Goal: Task Accomplishment & Management: Manage account settings

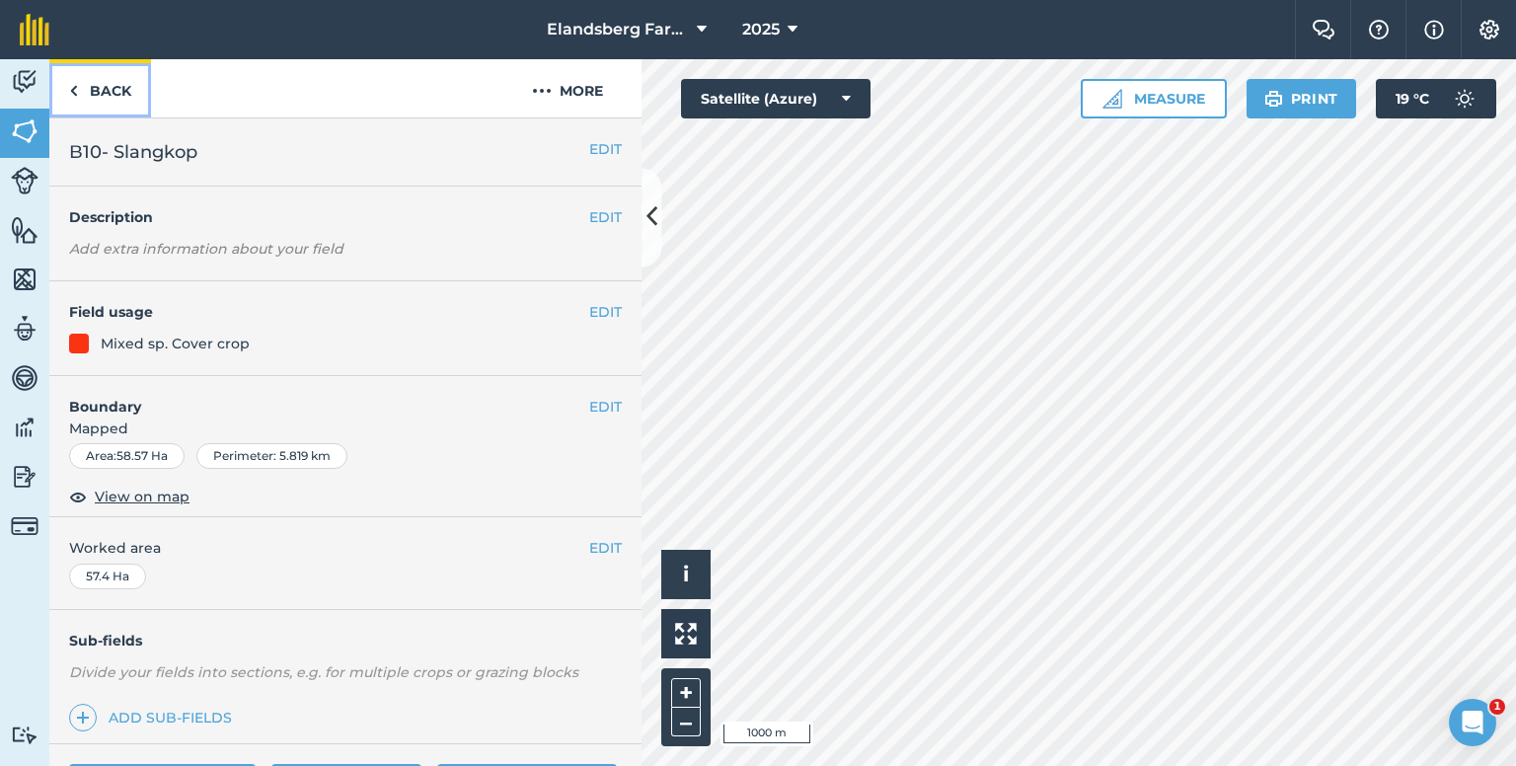
click at [80, 88] on link "Back" at bounding box center [100, 88] width 102 height 58
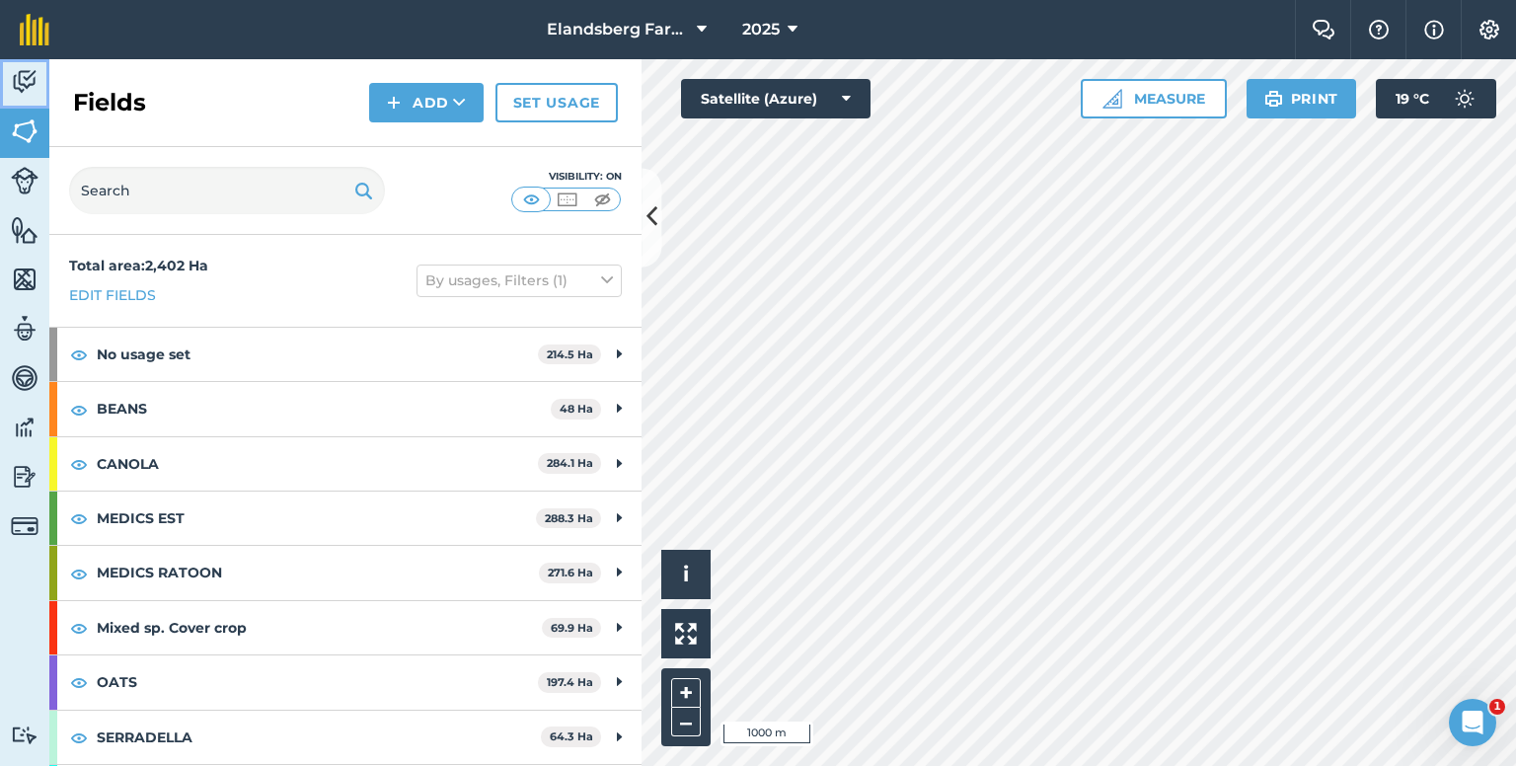
click at [28, 80] on img at bounding box center [25, 82] width 28 height 30
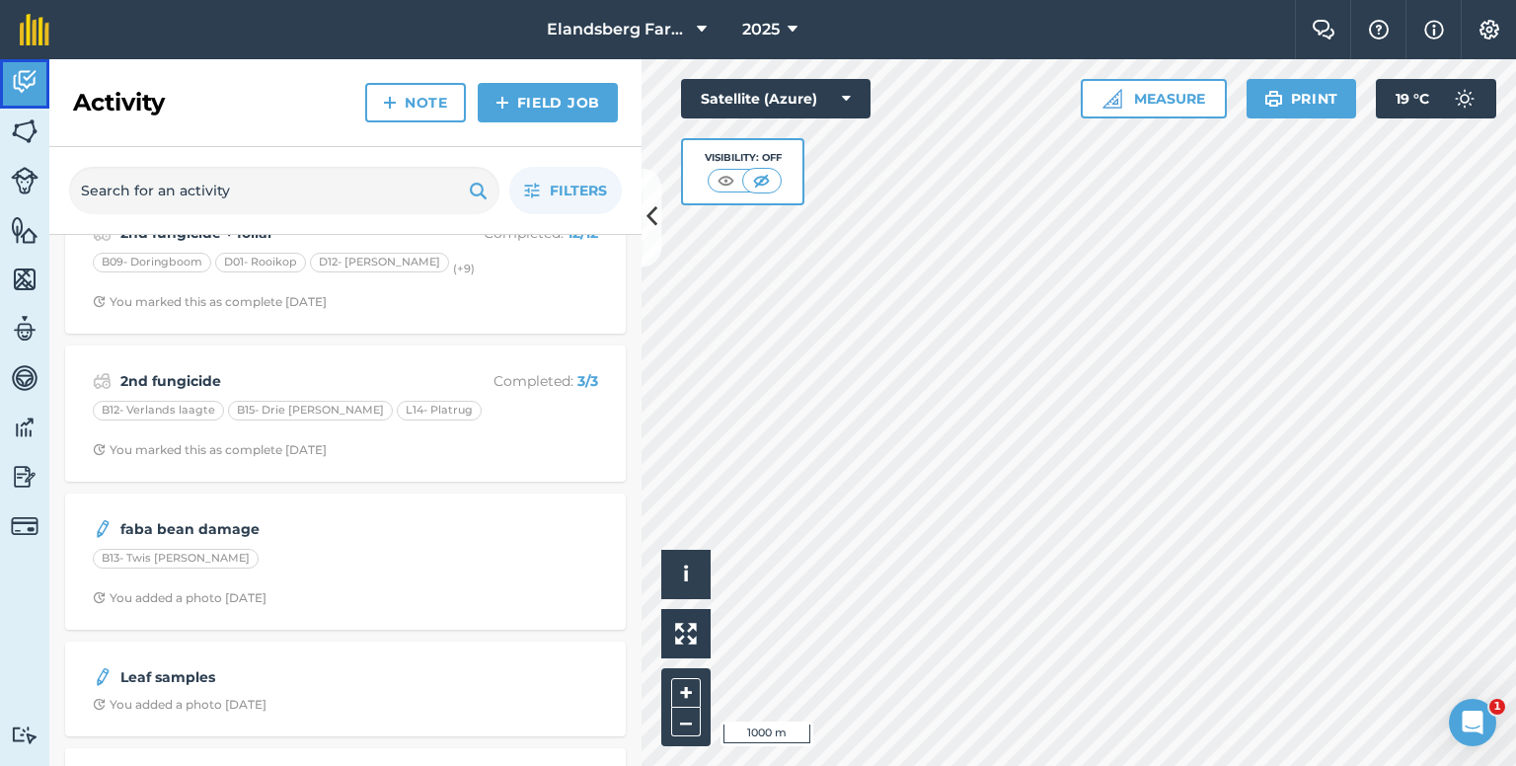
scroll to position [493, 0]
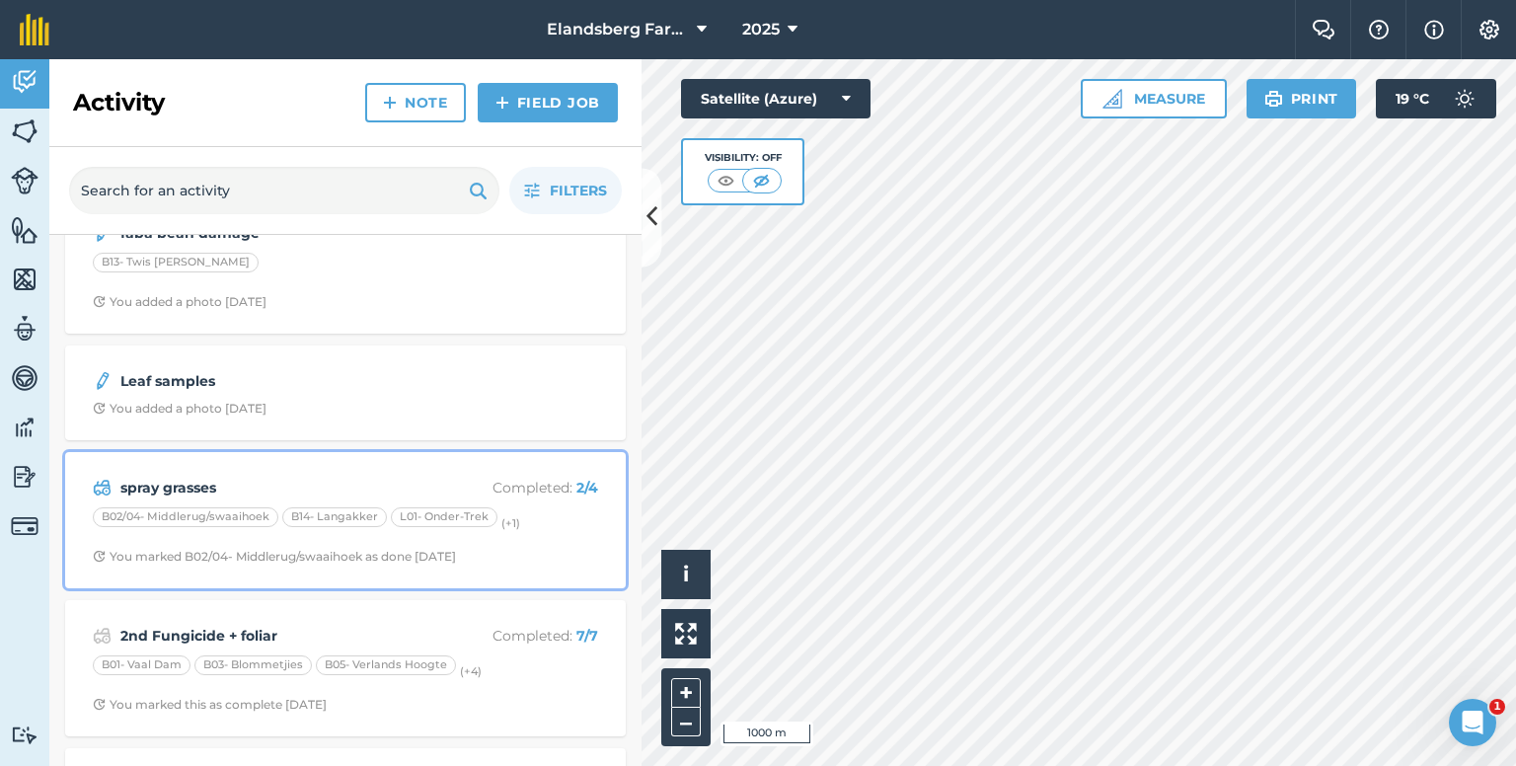
click at [288, 486] on strong "spray grasses" at bounding box center [276, 488] width 313 height 22
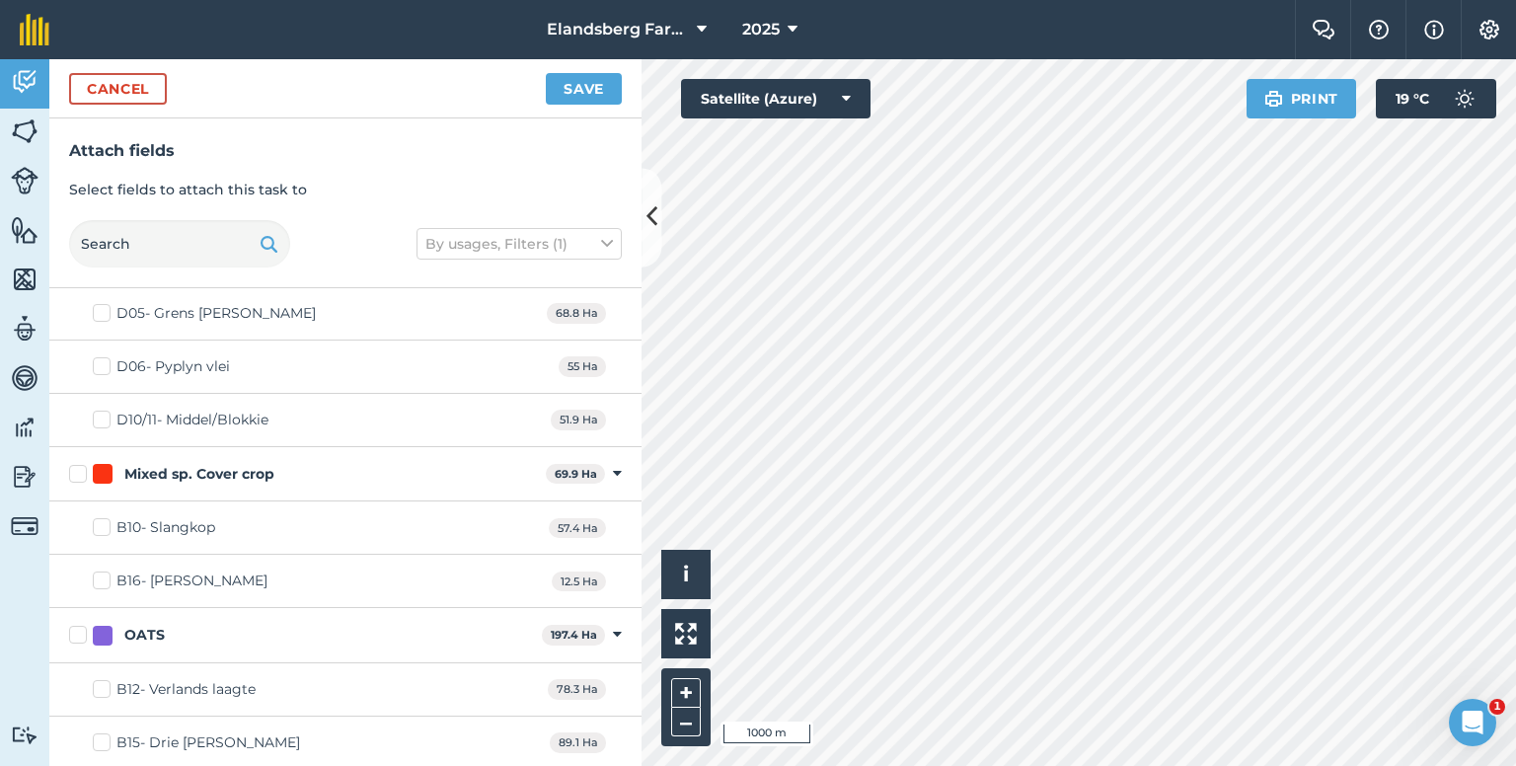
scroll to position [2664, 0]
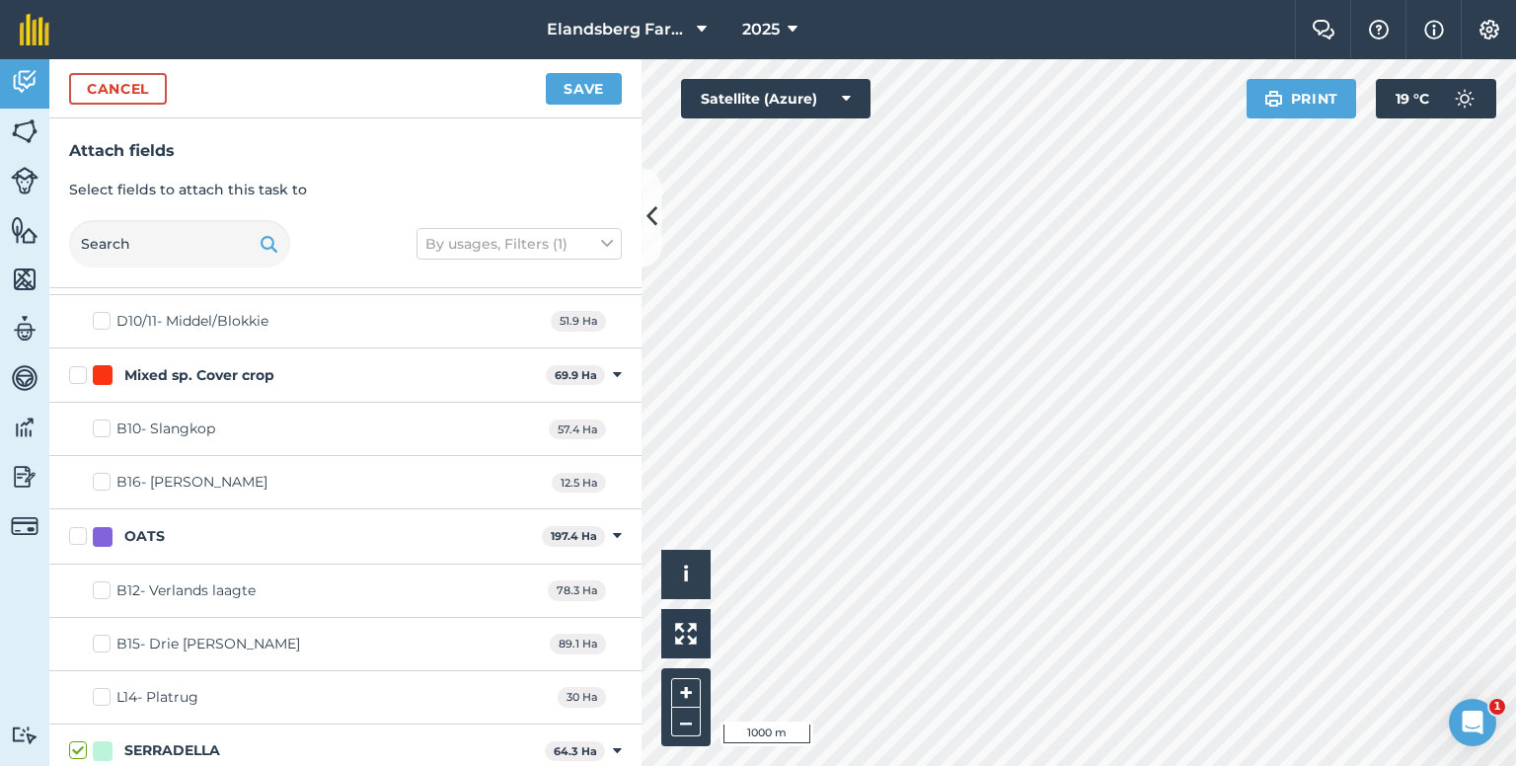
click at [105, 418] on label "B10- Slangkop" at bounding box center [154, 428] width 122 height 21
click at [105, 418] on input "B10- Slangkop" at bounding box center [99, 424] width 13 height 13
checkbox input "true"
click at [584, 84] on button "Save" at bounding box center [584, 89] width 76 height 32
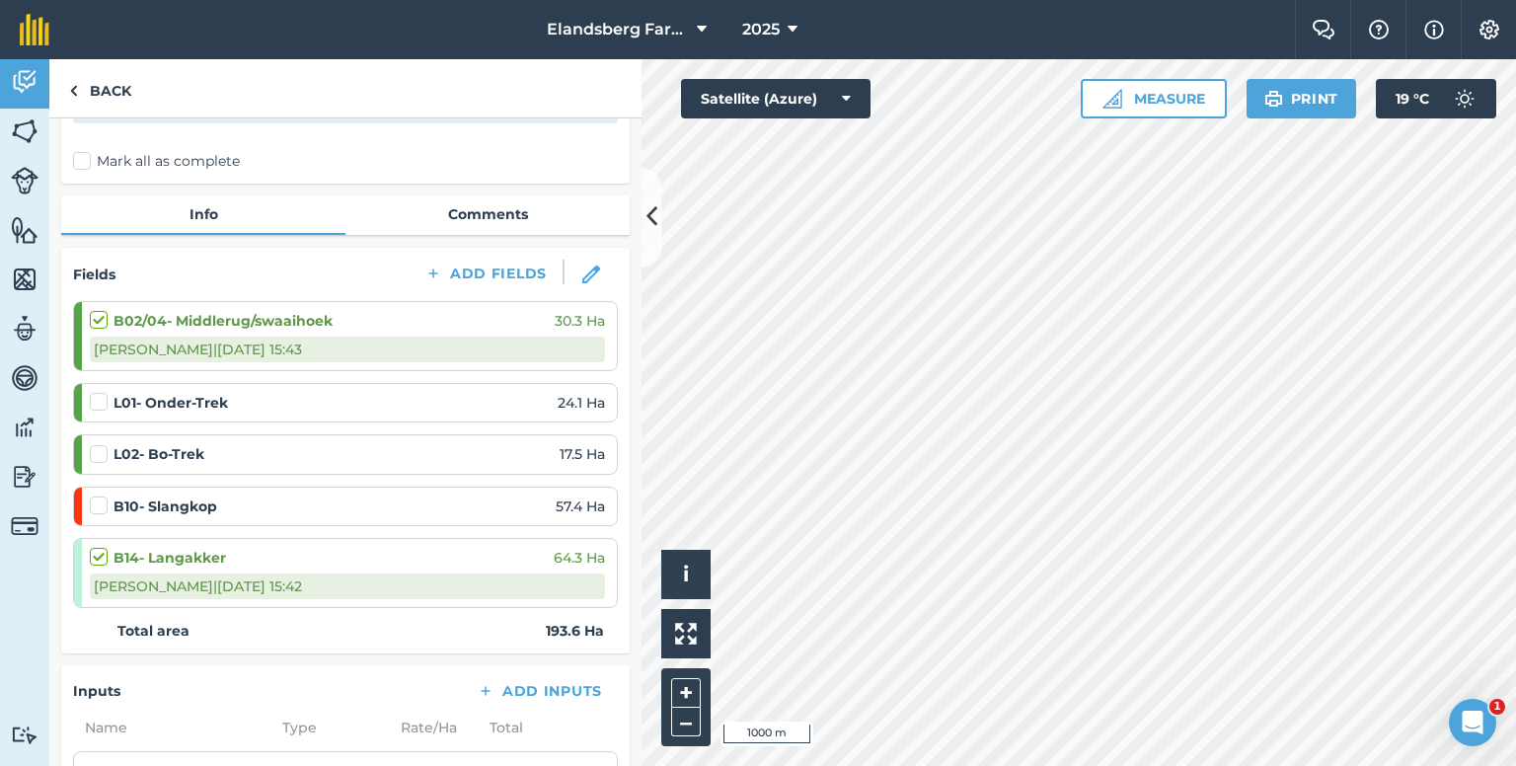
scroll to position [197, 0]
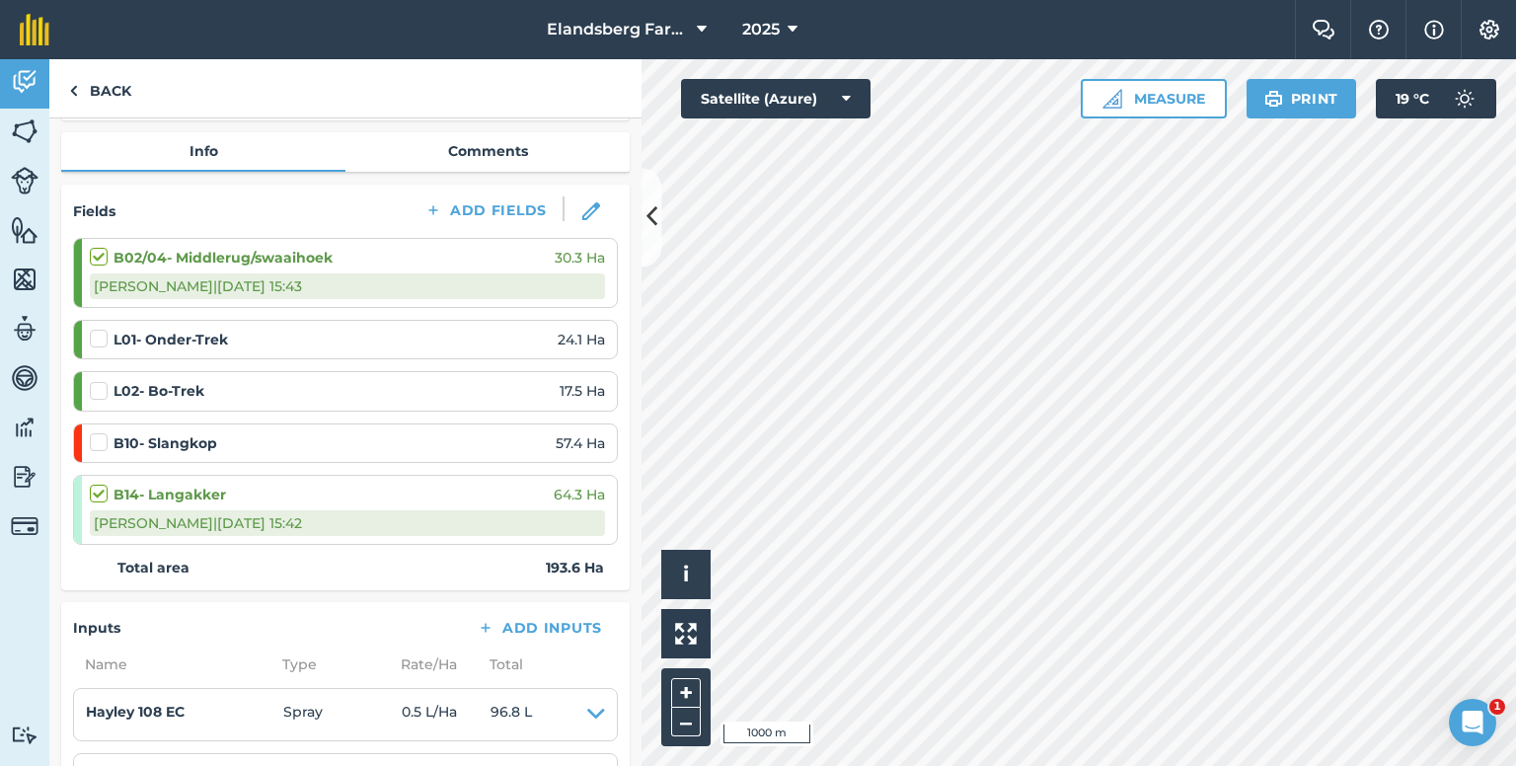
click at [104, 329] on label at bounding box center [102, 329] width 24 height 0
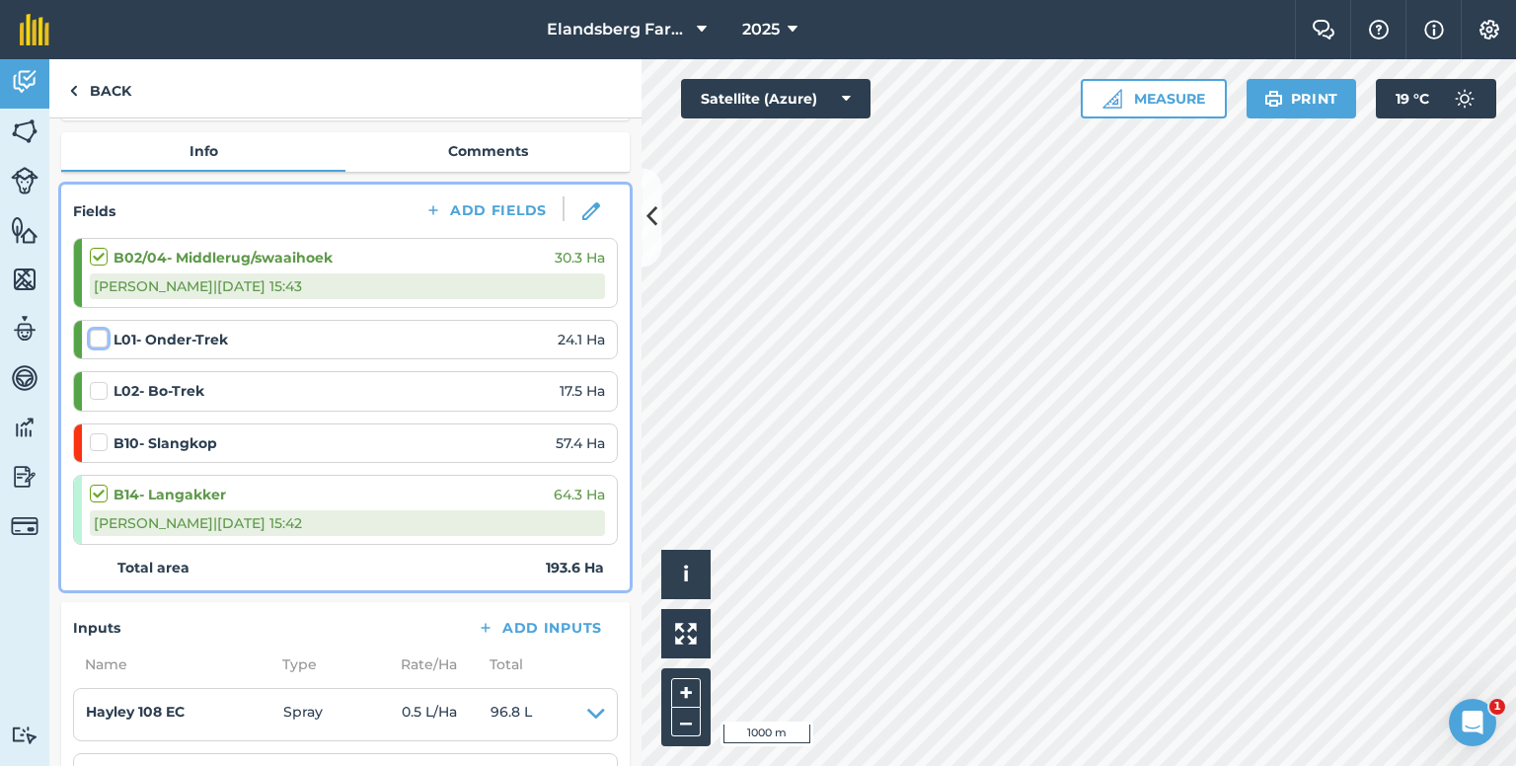
click at [103, 336] on input "checkbox" at bounding box center [96, 335] width 13 height 13
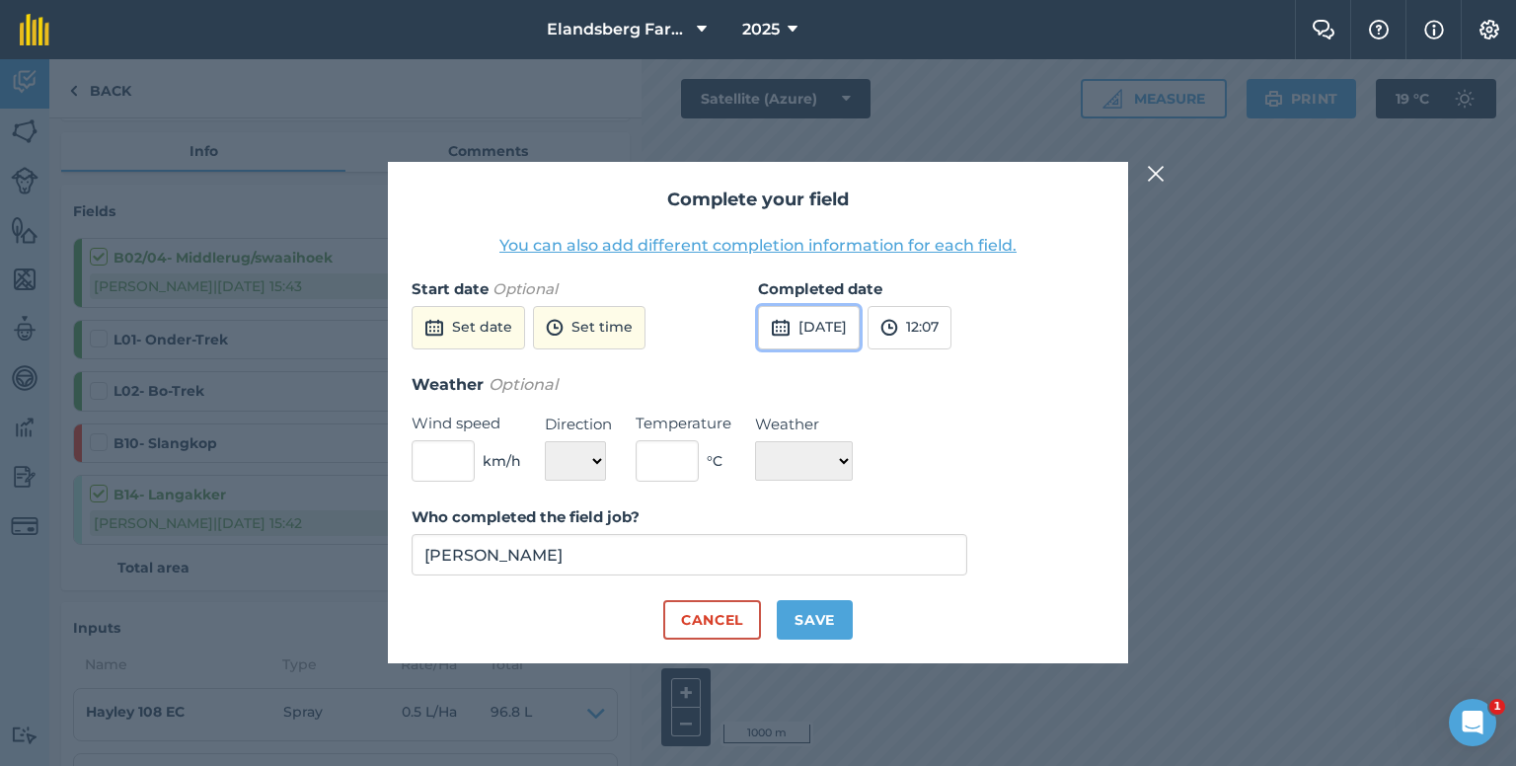
click at [860, 333] on button "[DATE]" at bounding box center [809, 327] width 102 height 43
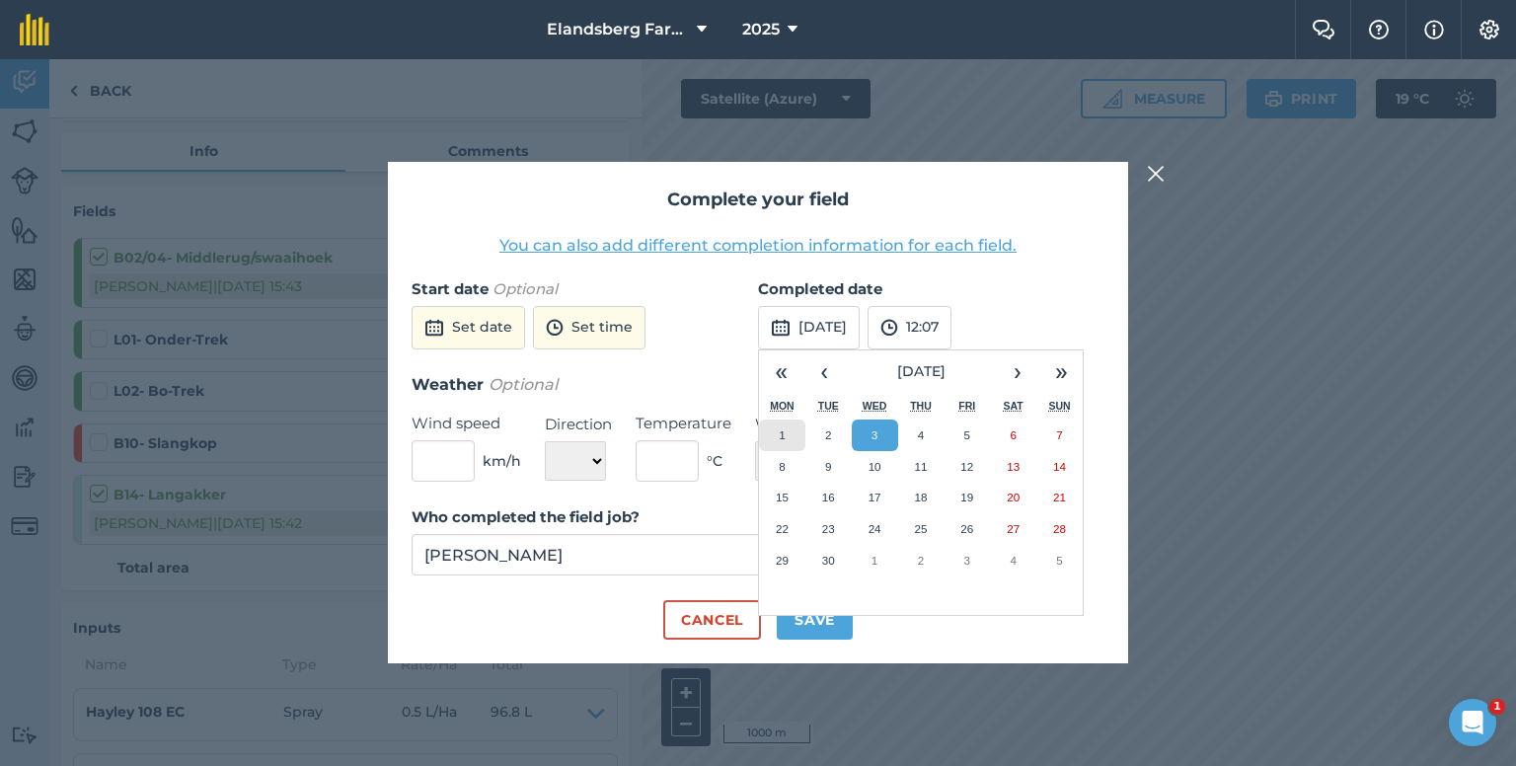
click at [790, 434] on button "1" at bounding box center [782, 435] width 46 height 32
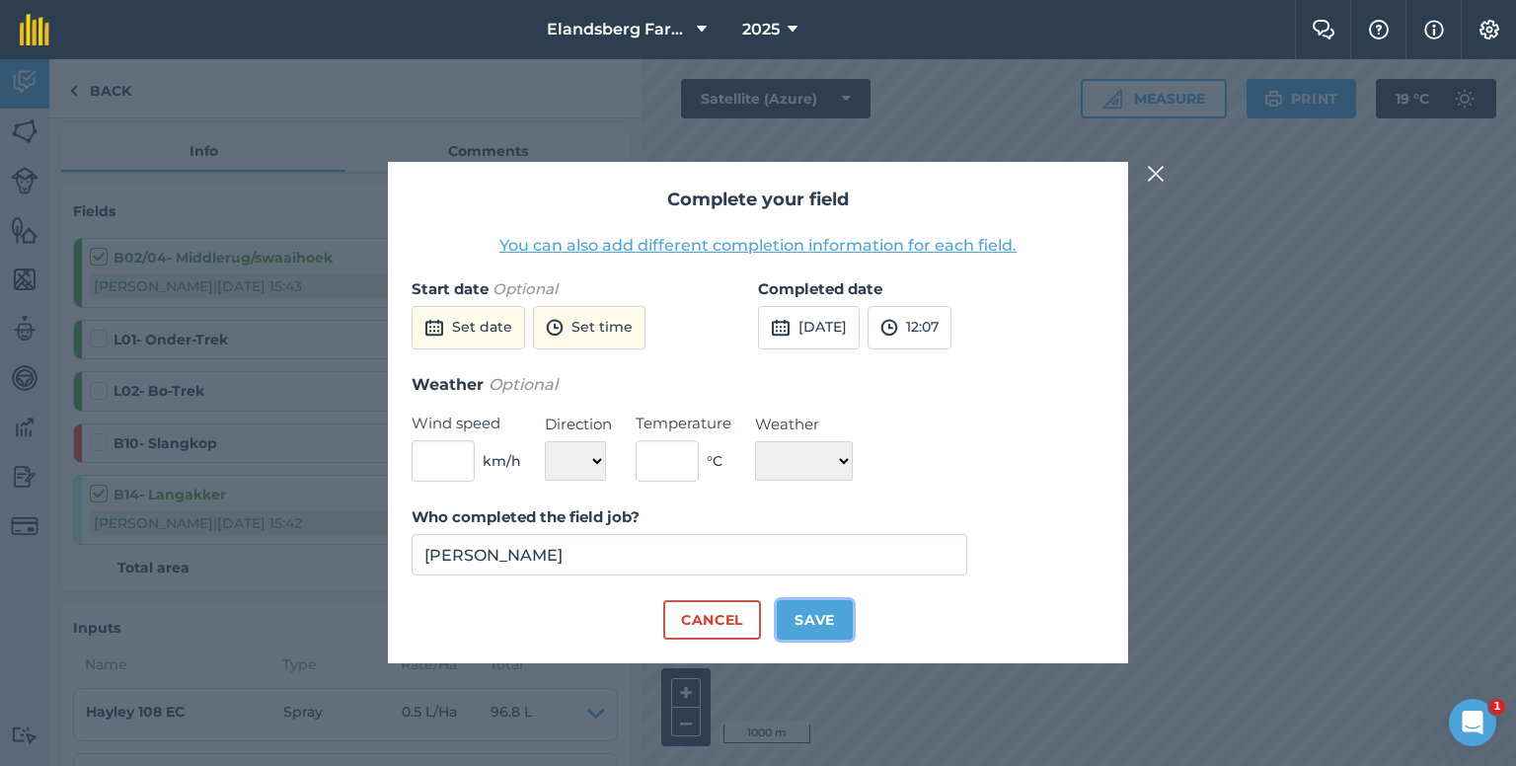
click at [822, 621] on button "Save" at bounding box center [815, 619] width 76 height 39
checkbox input "true"
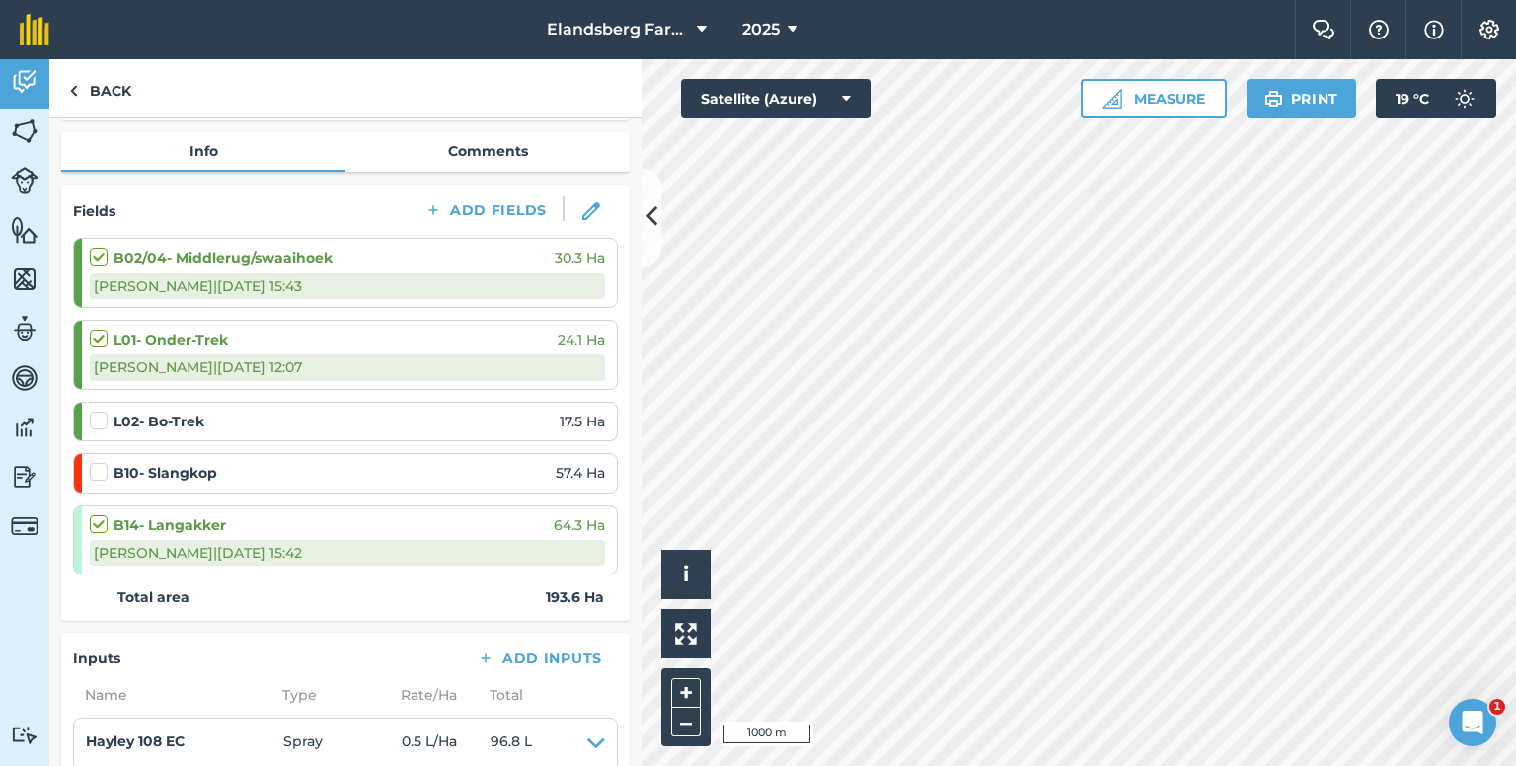
click at [100, 411] on label at bounding box center [102, 411] width 24 height 0
click at [100, 419] on input "checkbox" at bounding box center [96, 417] width 13 height 13
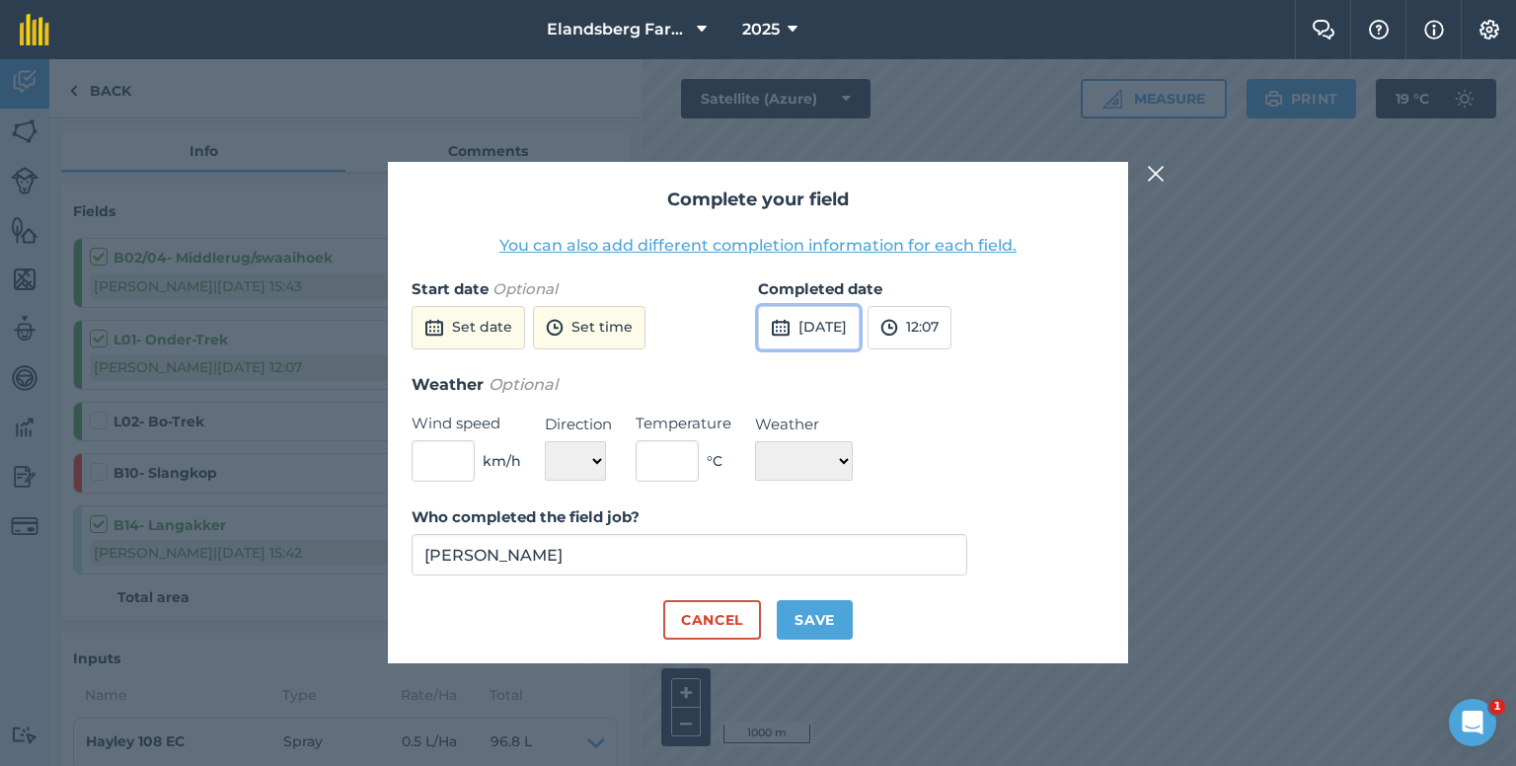
click at [781, 329] on img at bounding box center [781, 328] width 20 height 24
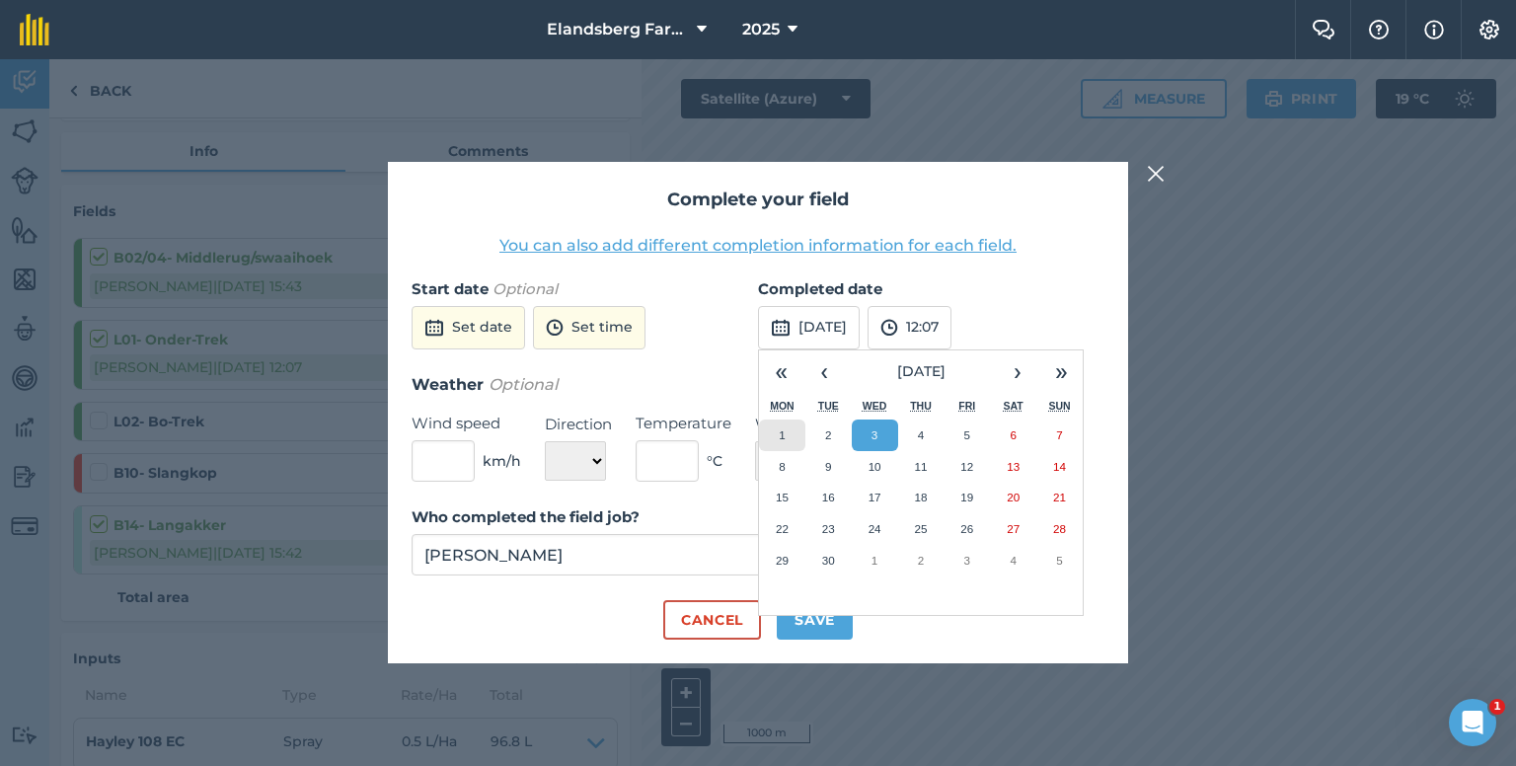
click at [780, 429] on abbr "1" at bounding box center [782, 434] width 6 height 13
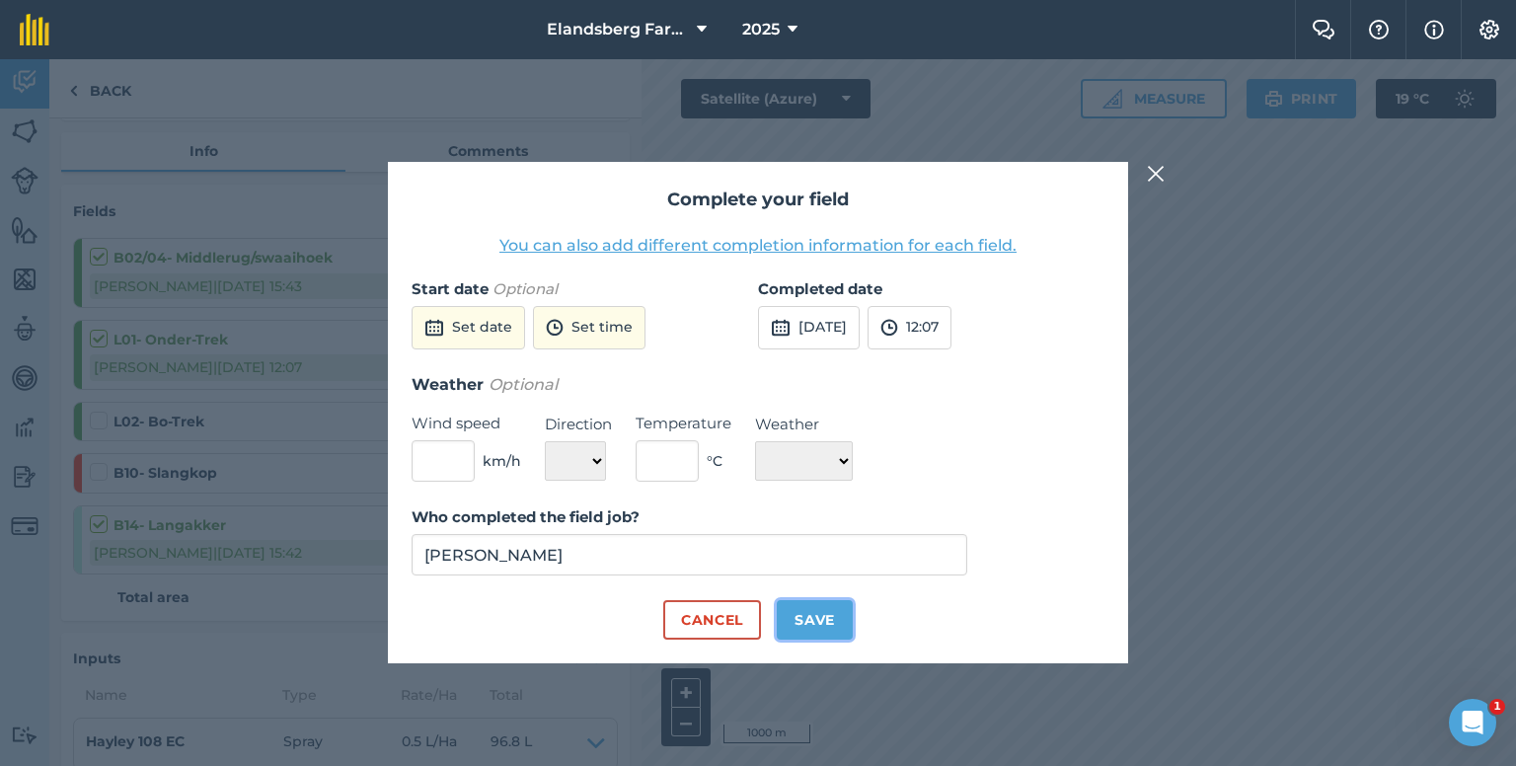
click at [829, 618] on button "Save" at bounding box center [815, 619] width 76 height 39
checkbox input "true"
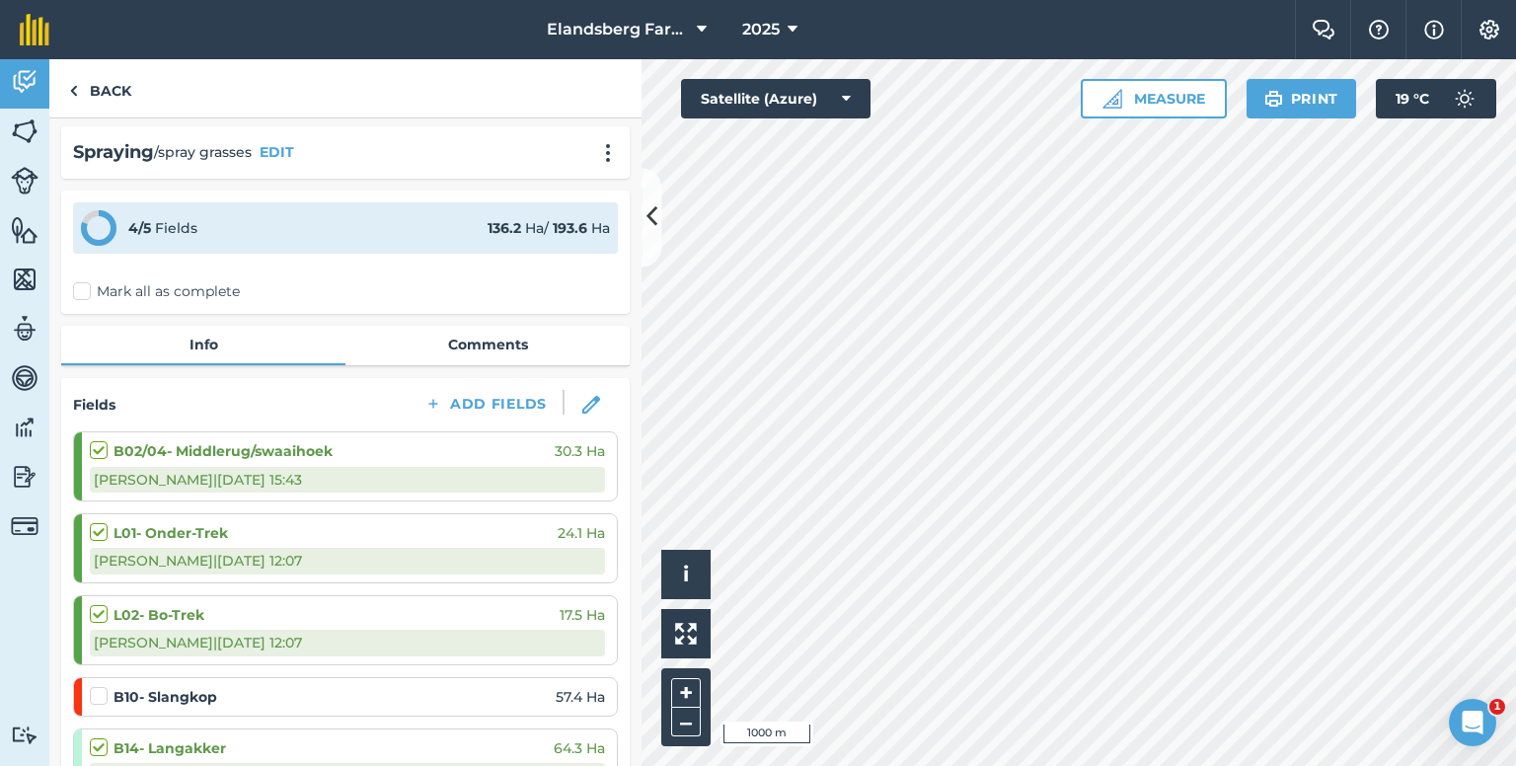
scroll to position [0, 0]
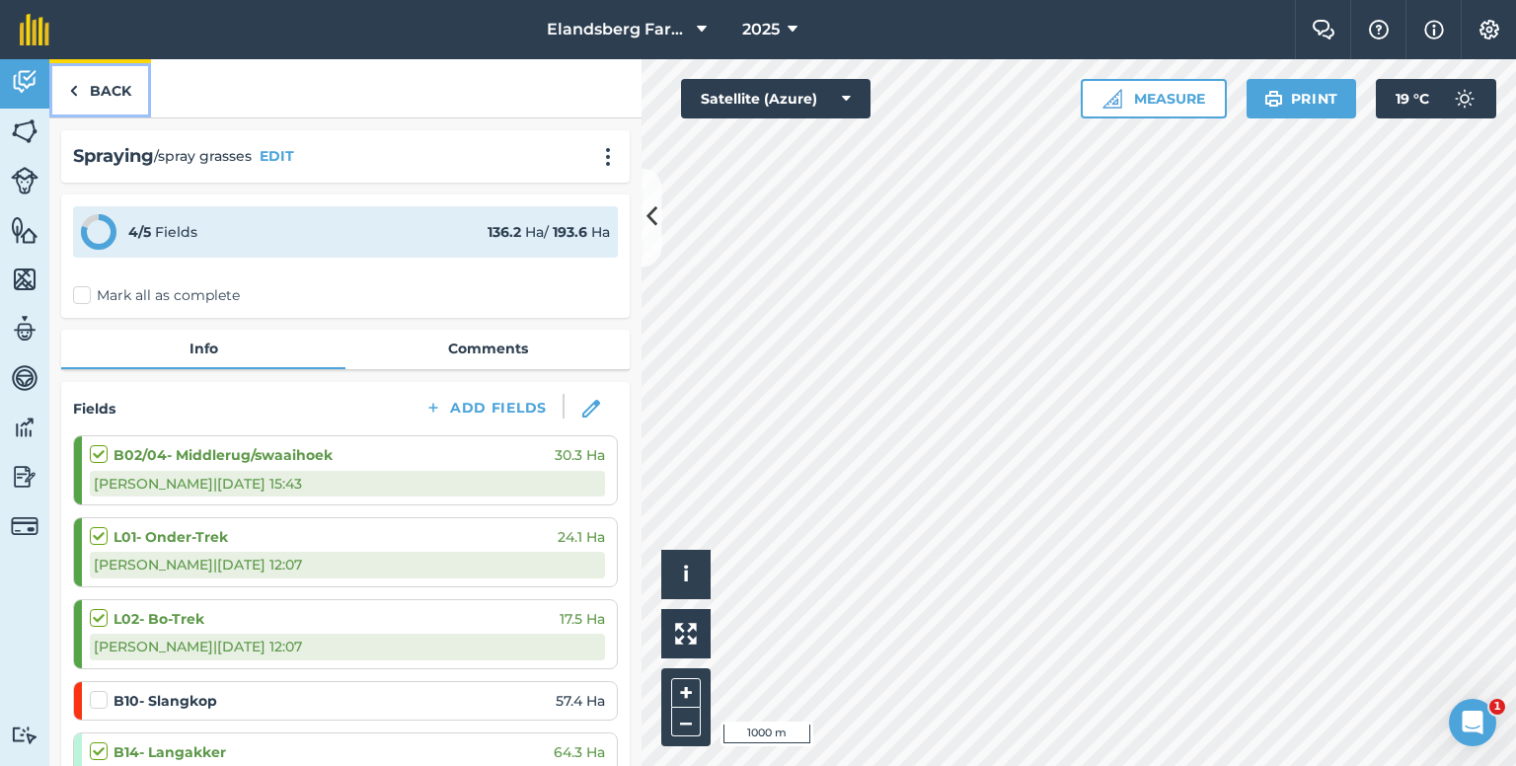
click at [113, 85] on link "Back" at bounding box center [100, 88] width 102 height 58
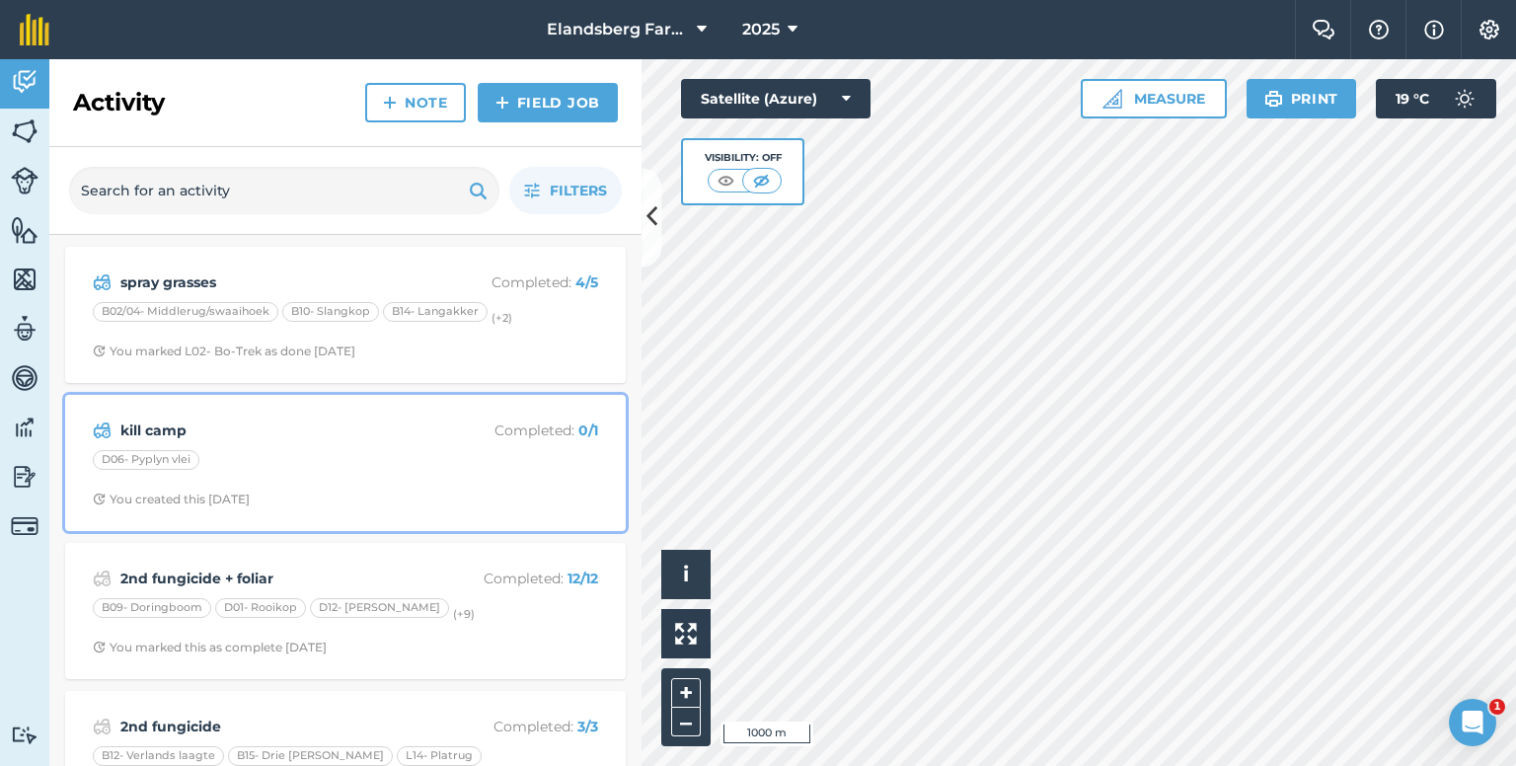
click at [289, 442] on div "kill camp Completed : 0 / 1 D06- Pyplyn vlei You created this [DATE]" at bounding box center [345, 463] width 537 height 112
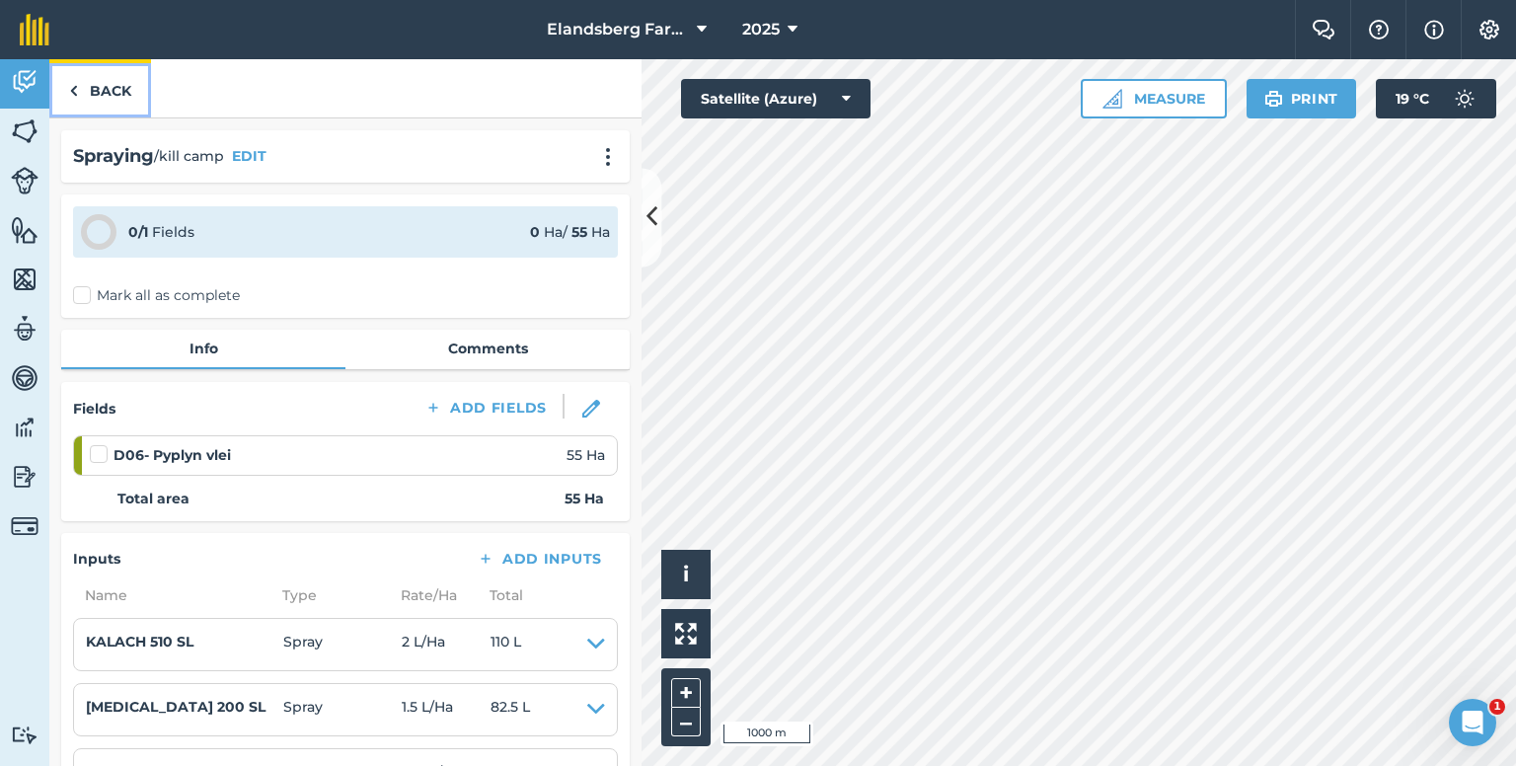
click at [118, 97] on link "Back" at bounding box center [100, 88] width 102 height 58
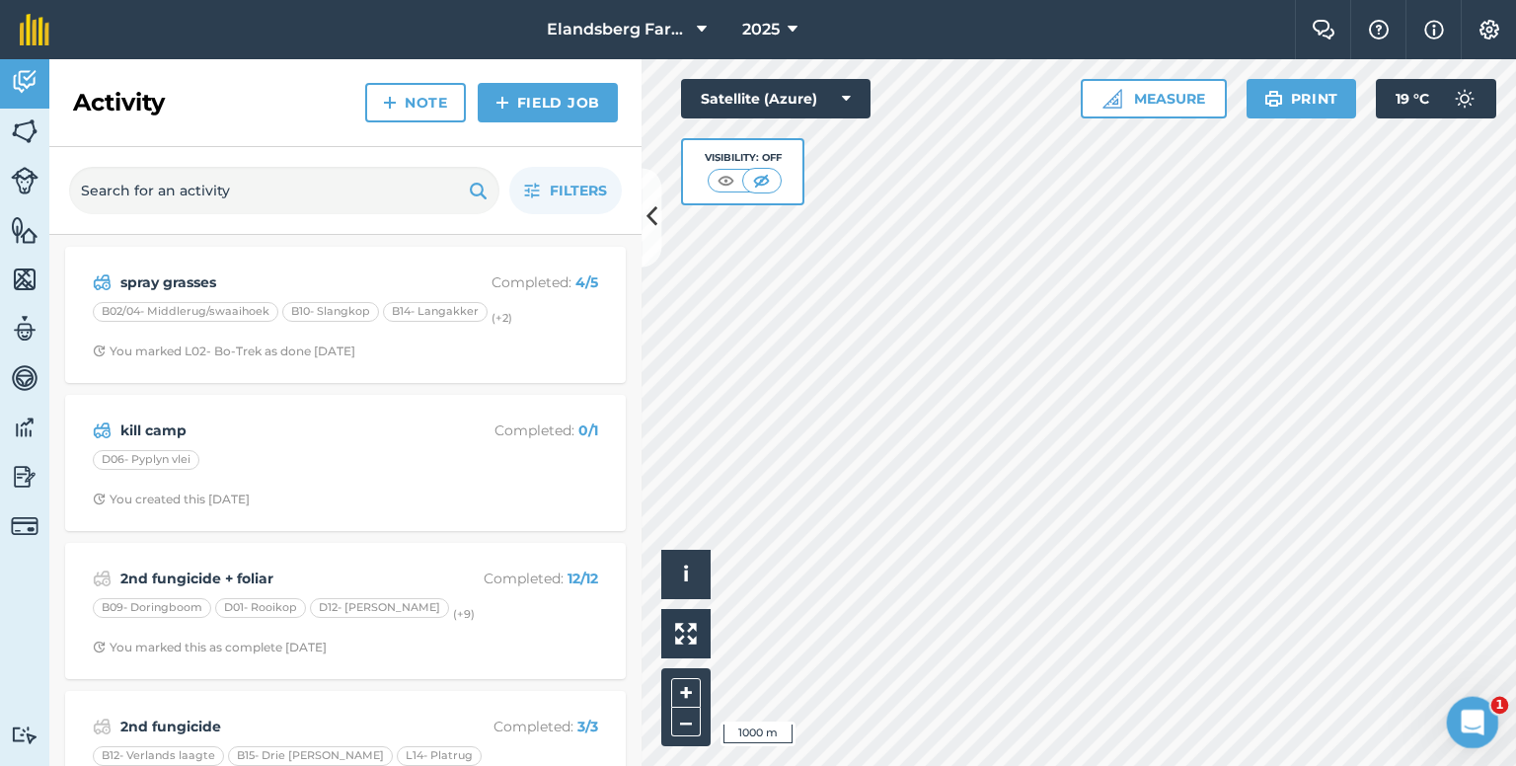
click at [1479, 722] on icon "Open Intercom Messenger" at bounding box center [1470, 720] width 33 height 33
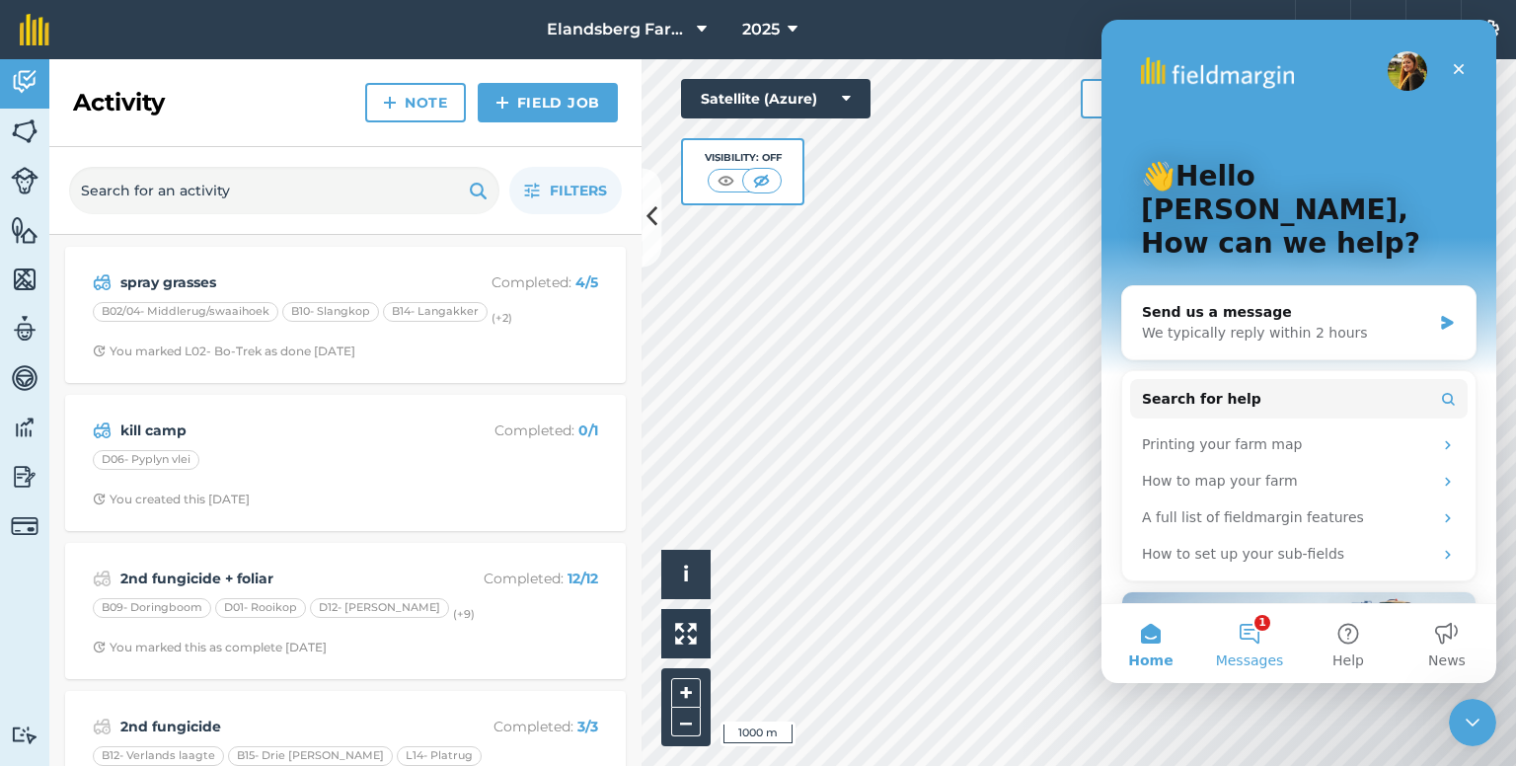
click at [1245, 634] on button "1 Messages" at bounding box center [1249, 643] width 99 height 79
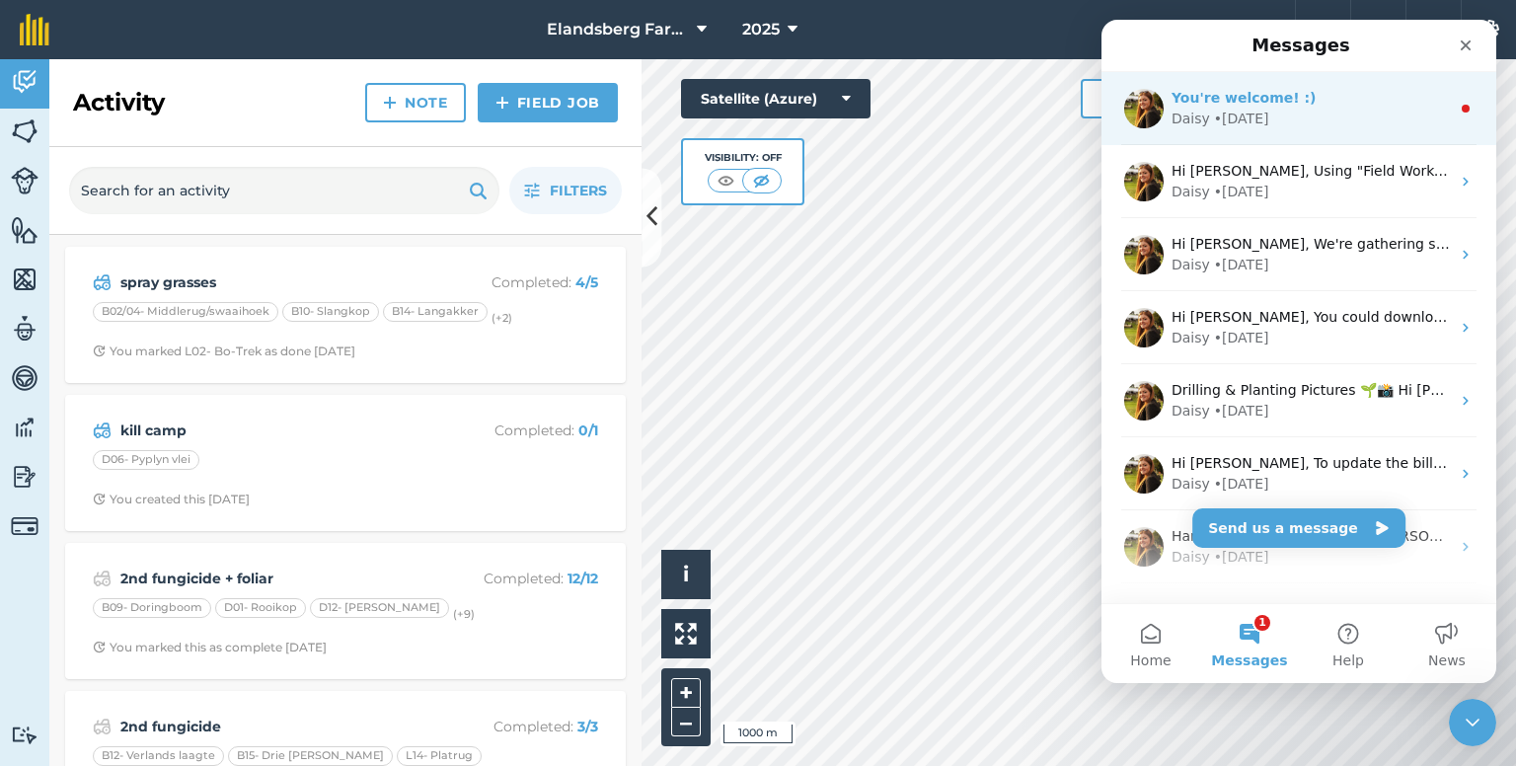
click at [1359, 100] on div "You're welcome! :)" at bounding box center [1310, 98] width 278 height 21
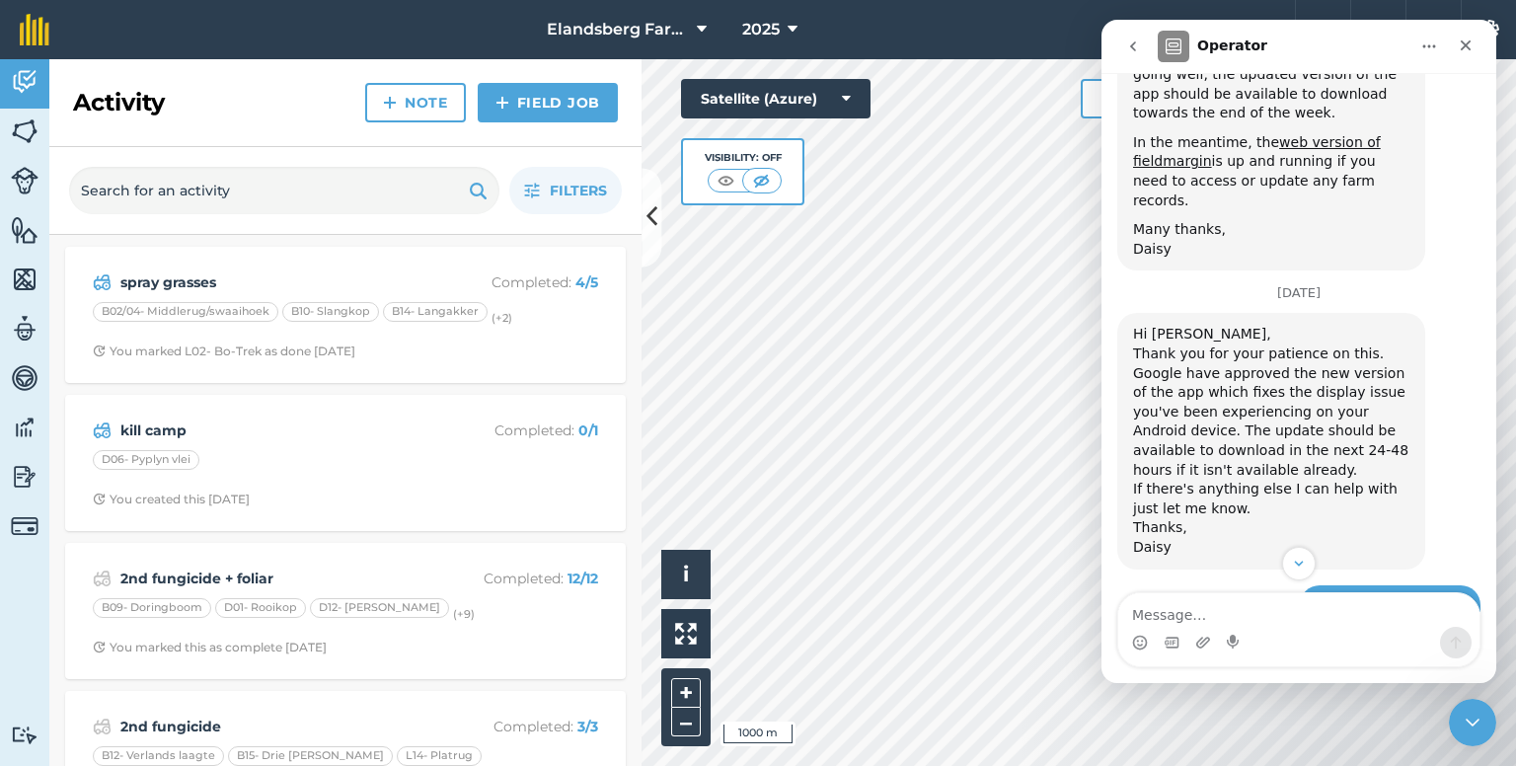
scroll to position [866, 0]
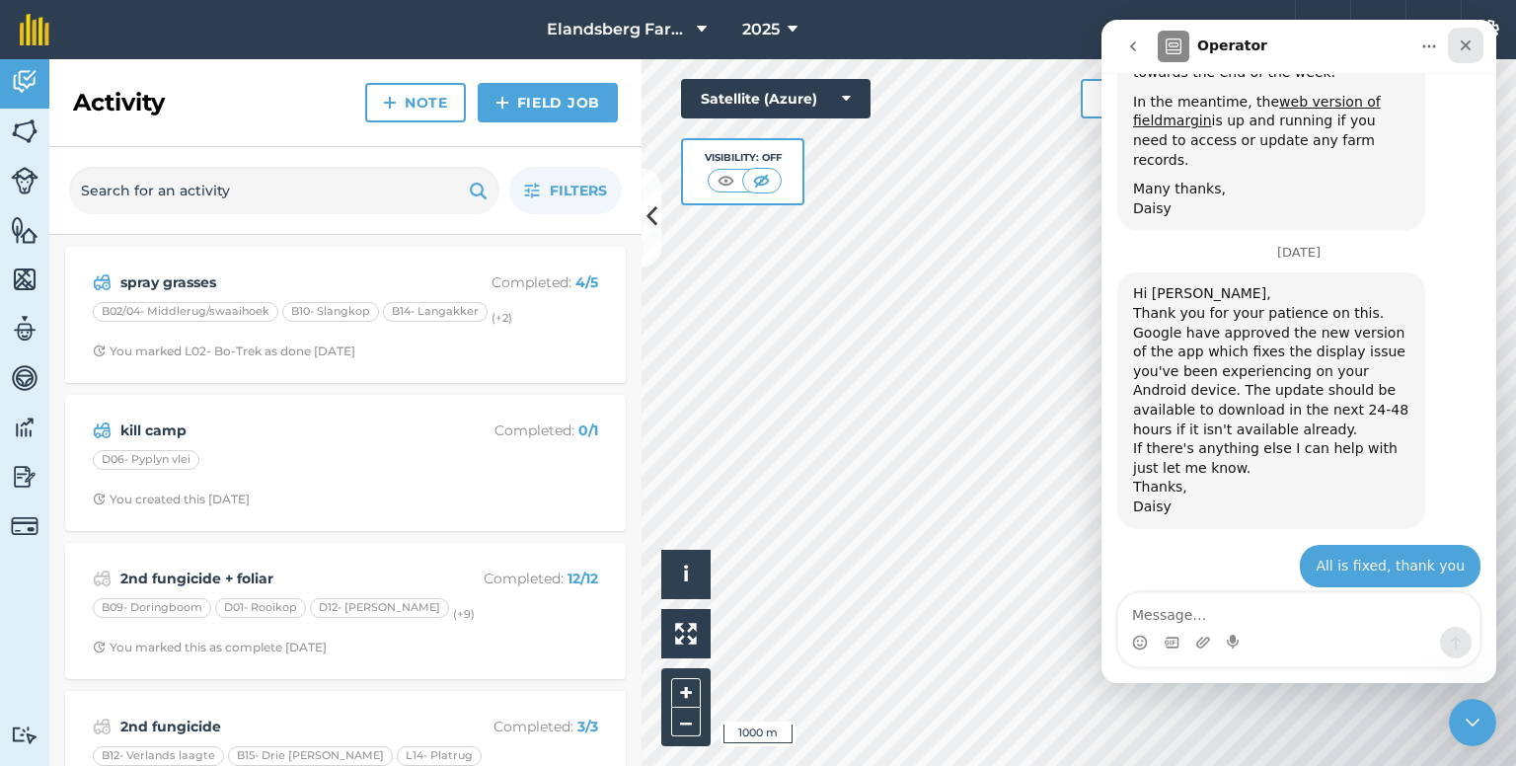
click at [1461, 47] on icon "Close" at bounding box center [1466, 45] width 16 height 16
